Goal: Check status: Check status

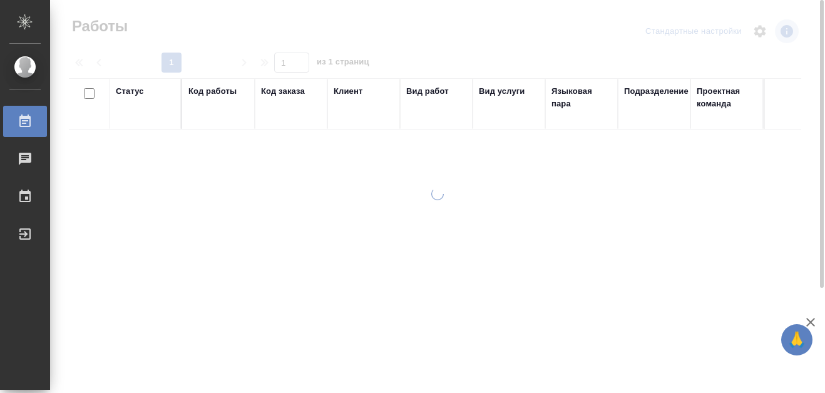
click at [219, 89] on div "Код работы" at bounding box center [212, 91] width 48 height 13
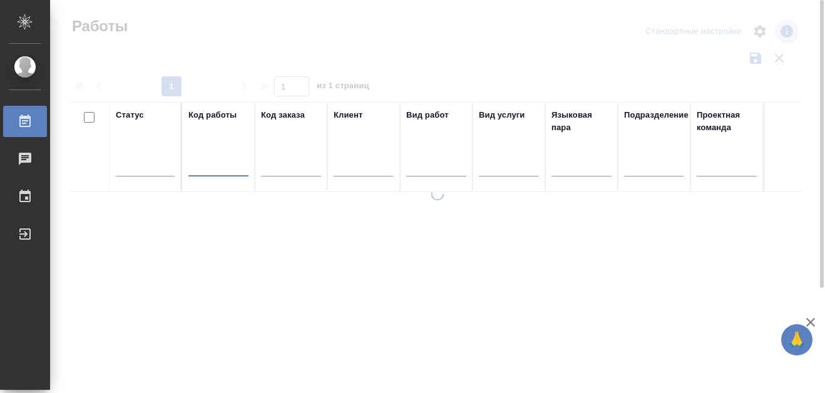
paste input "ФЛ-V37559"
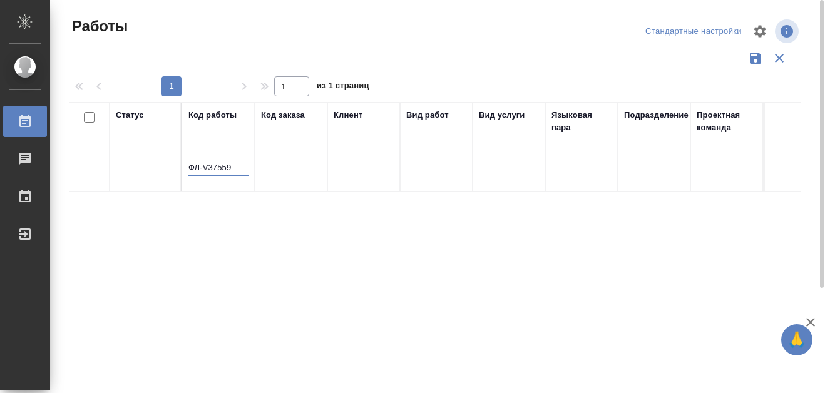
drag, startPoint x: 189, startPoint y: 166, endPoint x: 231, endPoint y: 166, distance: 42.0
click at [231, 166] on input "ФЛ-V37559" at bounding box center [218, 168] width 60 height 16
paste input "S_SNDZ-2302"
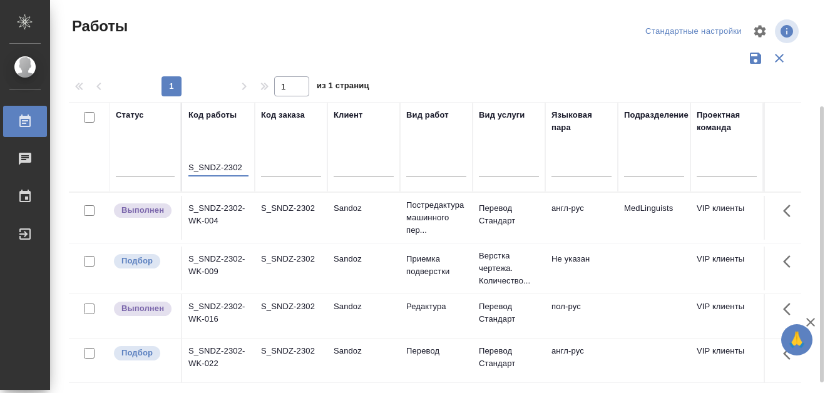
scroll to position [63, 0]
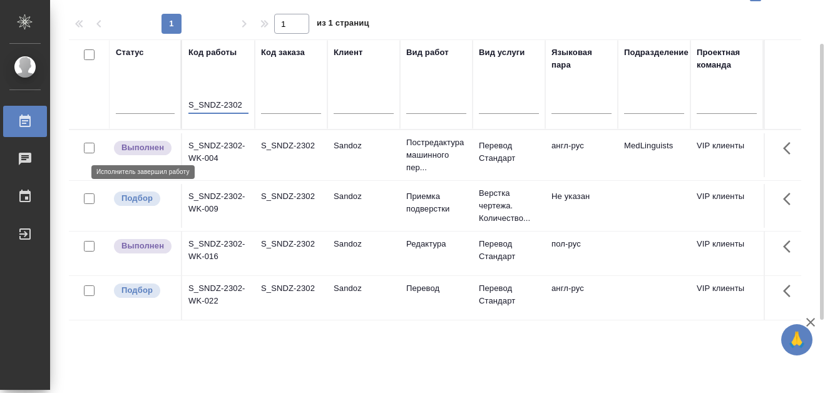
type input "S_SNDZ-2302"
click at [147, 147] on p "Выполнен" at bounding box center [142, 148] width 43 height 13
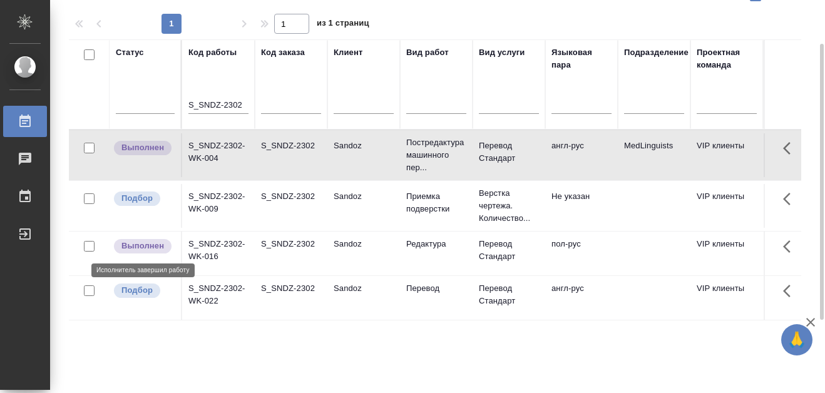
click at [132, 244] on p "Выполнен" at bounding box center [142, 246] width 43 height 13
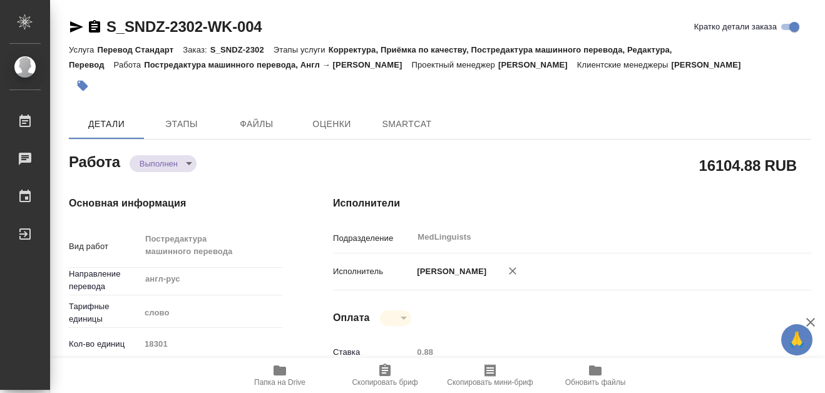
type textarea "x"
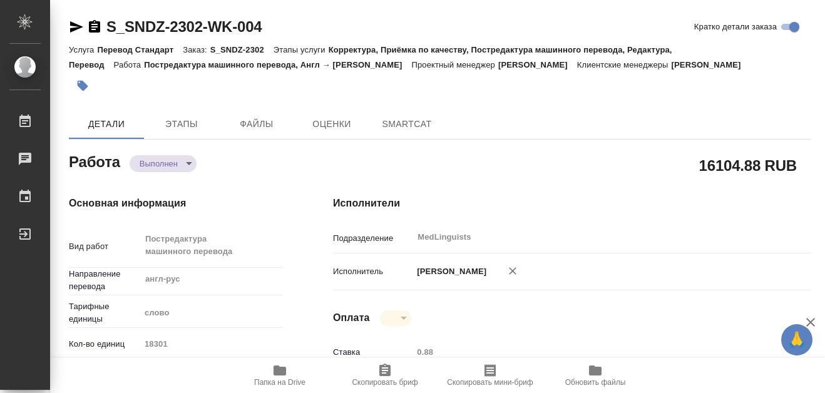
type textarea "x"
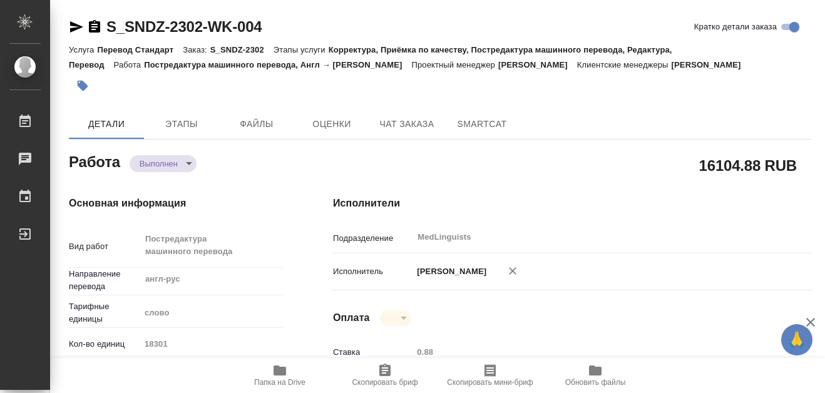
type textarea "x"
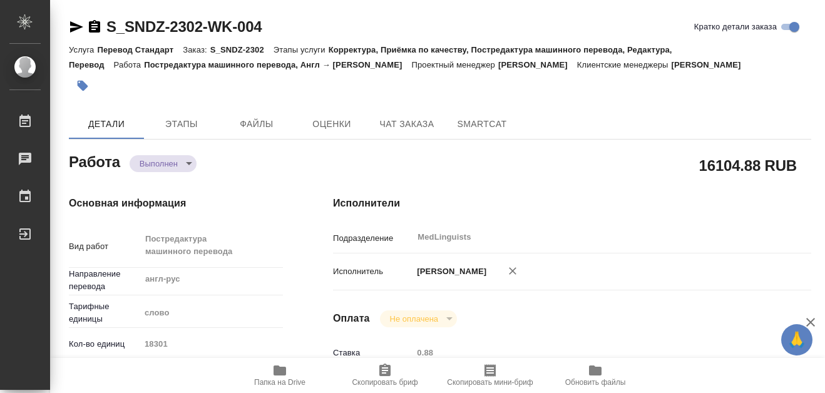
type textarea "x"
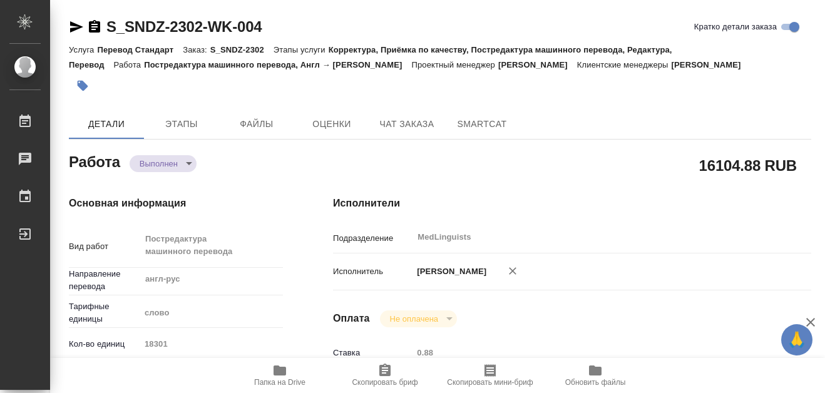
type textarea "x"
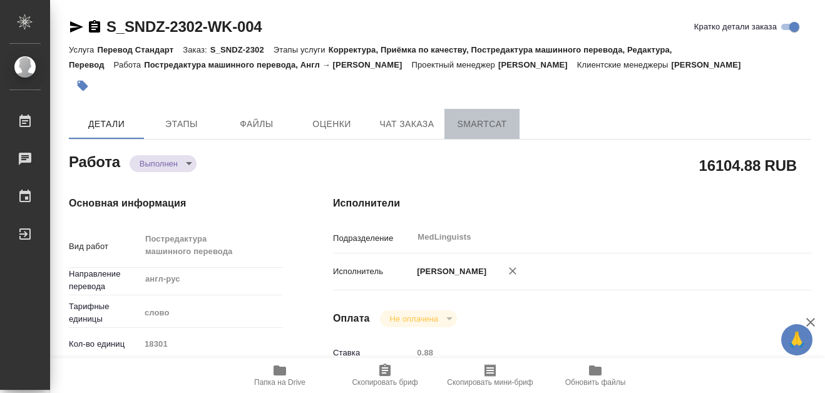
click at [466, 126] on span "SmartCat" at bounding box center [482, 124] width 60 height 16
type textarea "x"
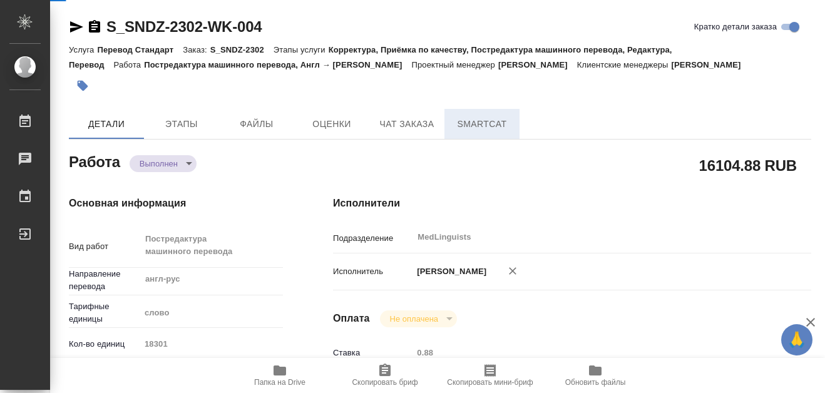
type textarea "x"
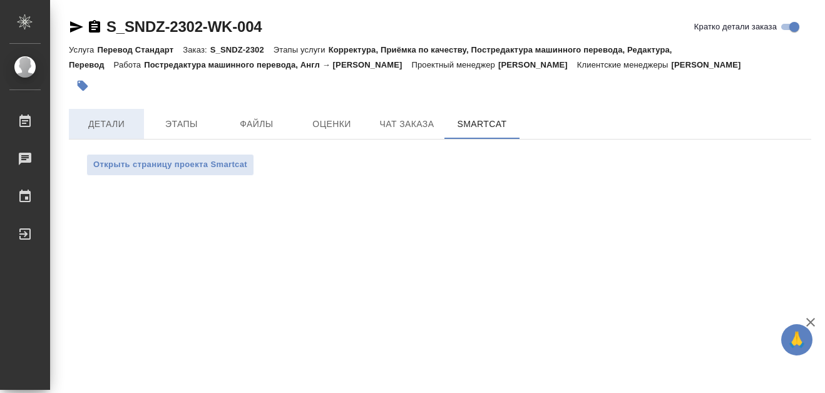
click at [111, 121] on span "Детали" at bounding box center [106, 124] width 60 height 16
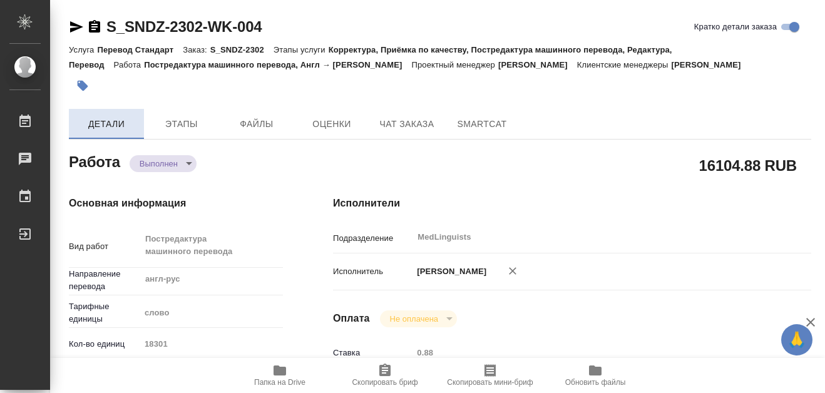
type textarea "x"
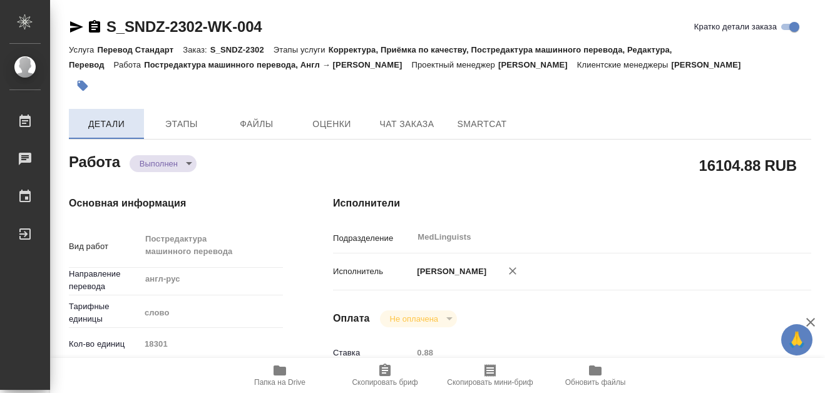
type textarea "x"
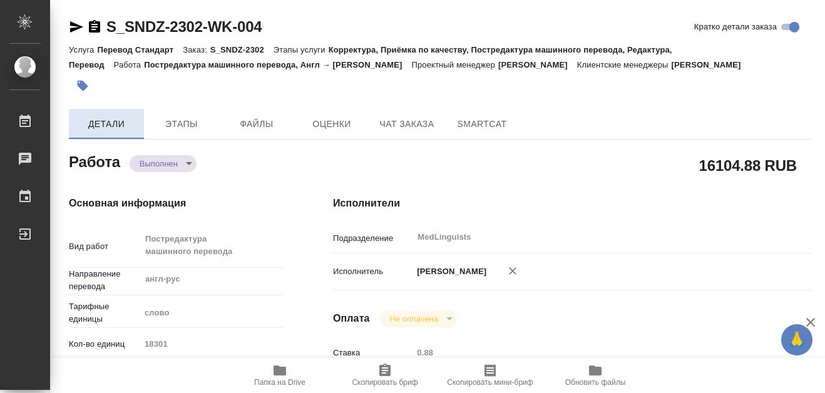
type textarea "x"
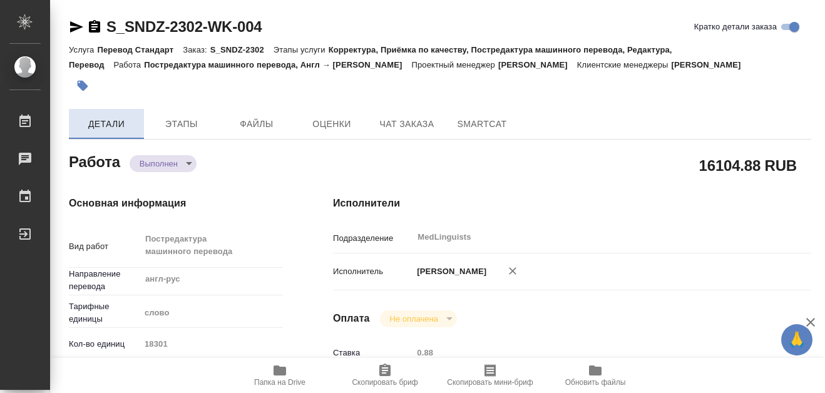
type textarea "x"
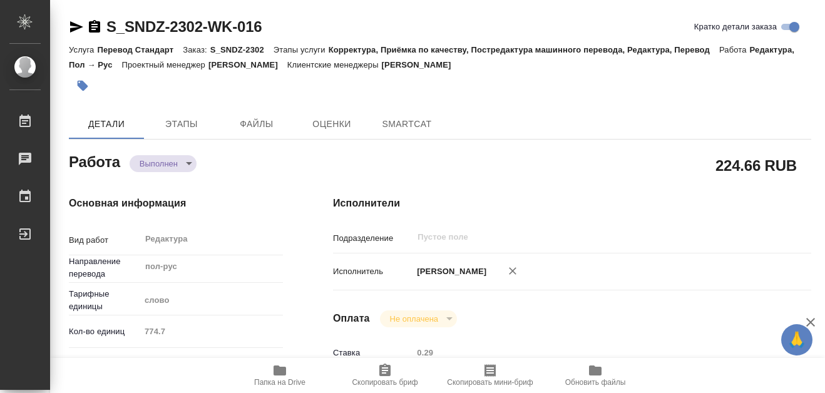
type textarea "x"
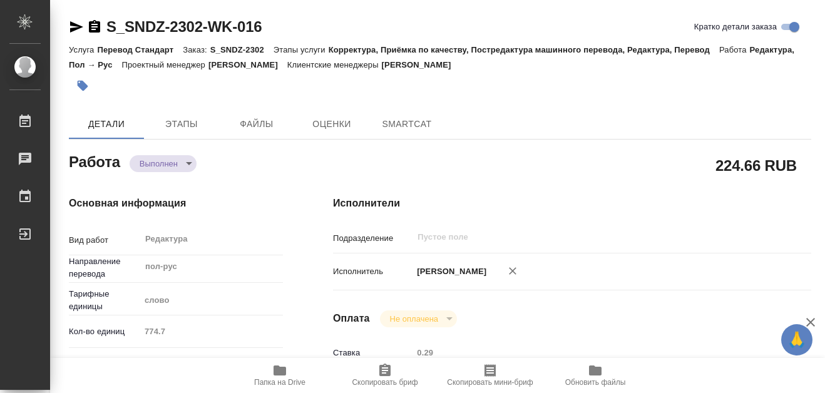
type textarea "x"
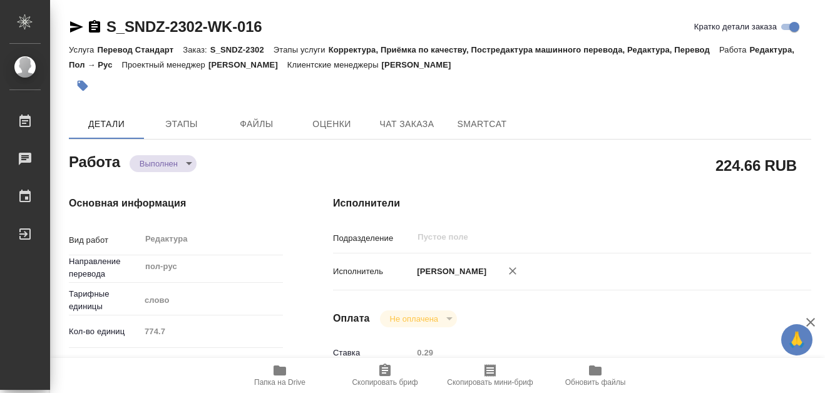
type textarea "x"
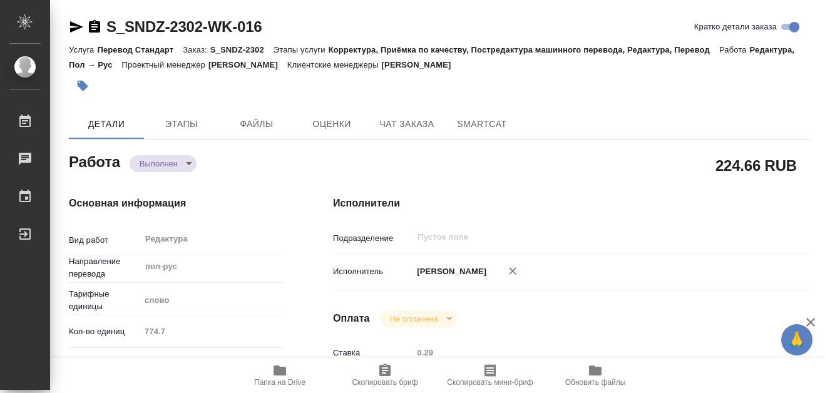
type textarea "x"
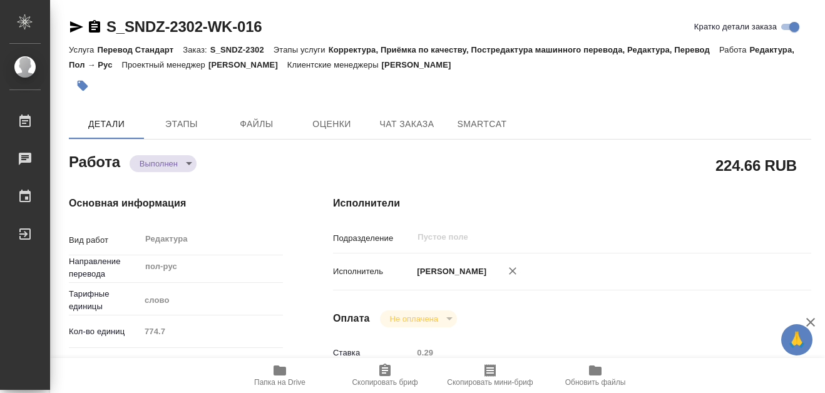
type textarea "x"
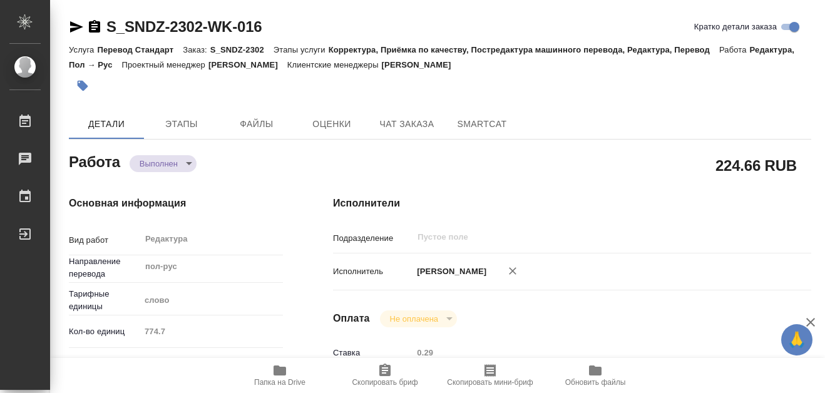
type textarea "x"
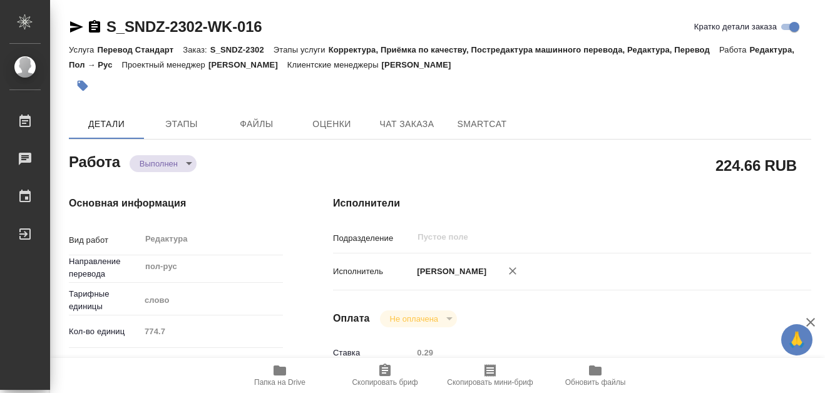
type textarea "x"
